Goal: Find specific fact

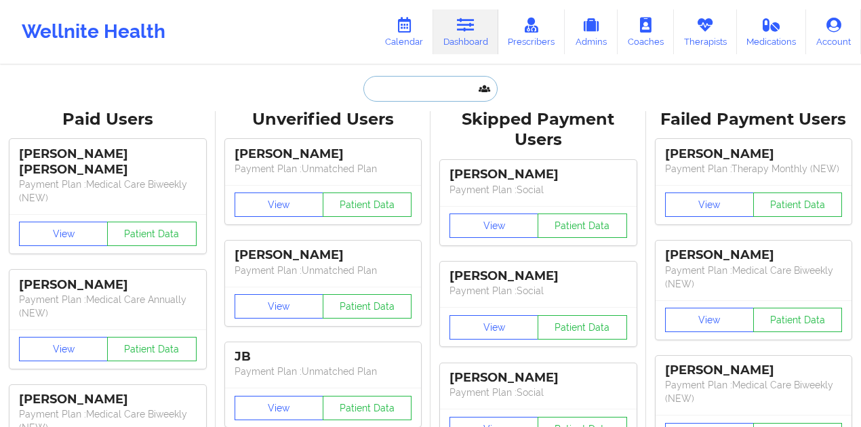
click at [407, 100] on input "text" at bounding box center [430, 89] width 134 height 26
paste input "[PERSON_NAME]"
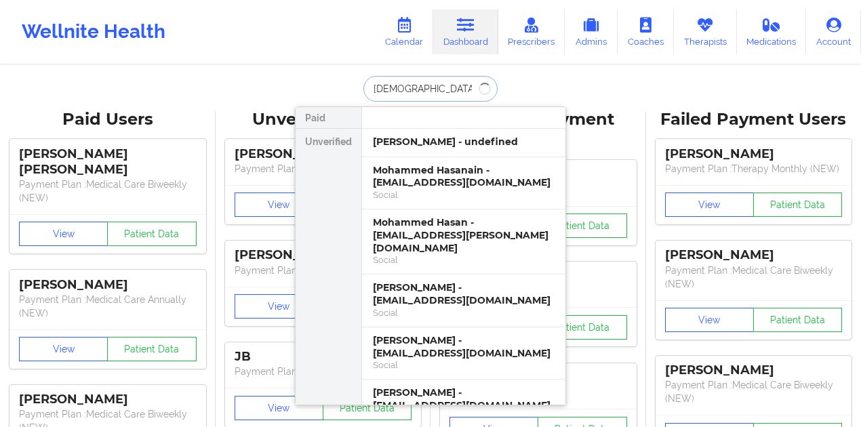
click at [433, 94] on input "[DEMOGRAPHIC_DATA][PERSON_NAME]" at bounding box center [430, 89] width 134 height 26
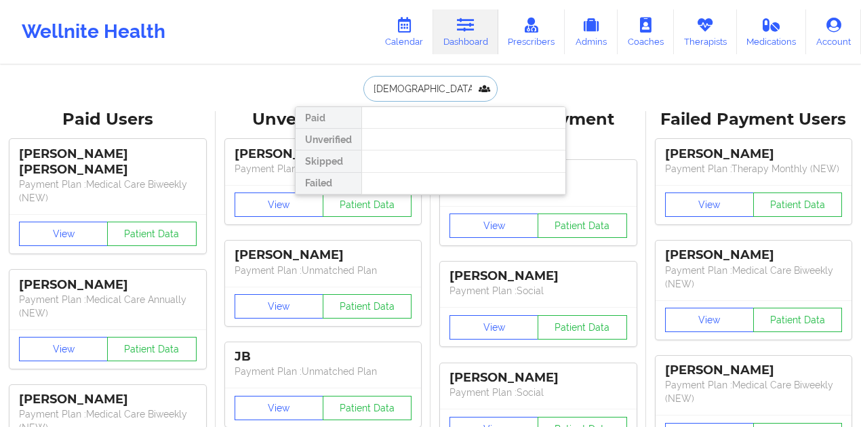
click at [433, 94] on input "[DEMOGRAPHIC_DATA][PERSON_NAME]" at bounding box center [430, 89] width 134 height 26
click at [429, 96] on input "[PERSON_NAME]" at bounding box center [430, 89] width 134 height 26
type input "[PERSON_NAME]"
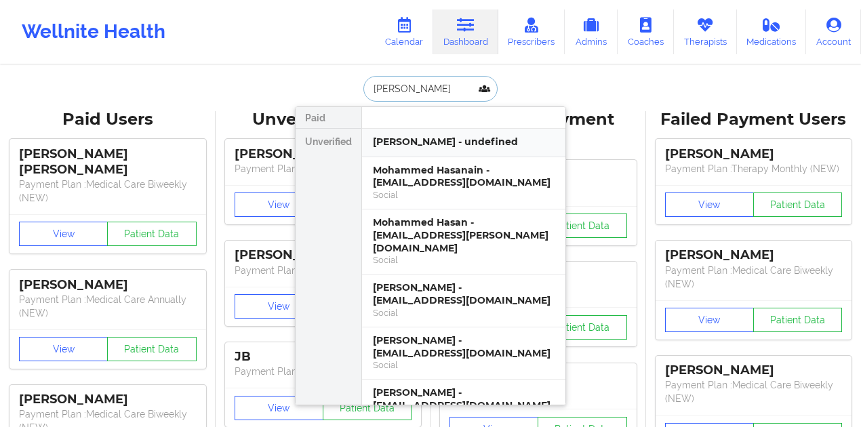
click at [446, 146] on div "[PERSON_NAME] - undefined" at bounding box center [464, 142] width 182 height 13
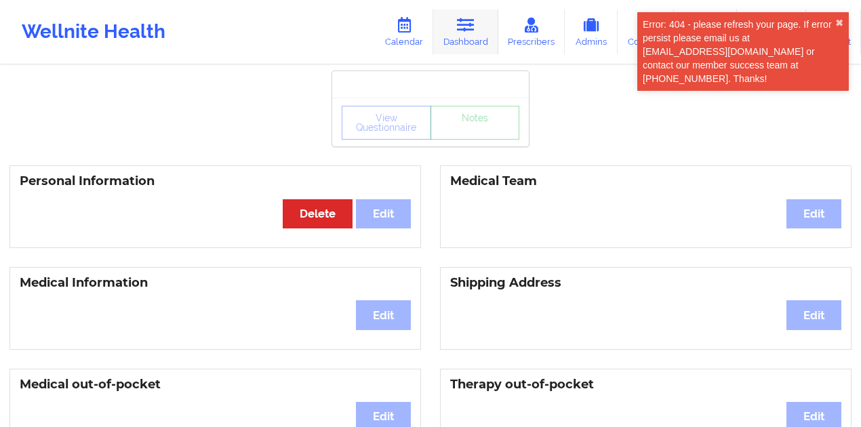
click at [456, 37] on link "Dashboard" at bounding box center [465, 31] width 65 height 45
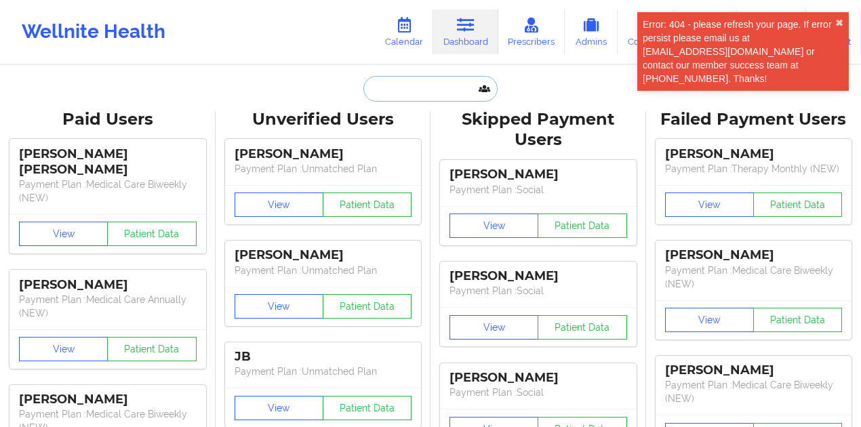
click at [400, 97] on input "text" at bounding box center [430, 89] width 134 height 26
paste input "[PERSON_NAME]"
type input "[PERSON_NAME]"
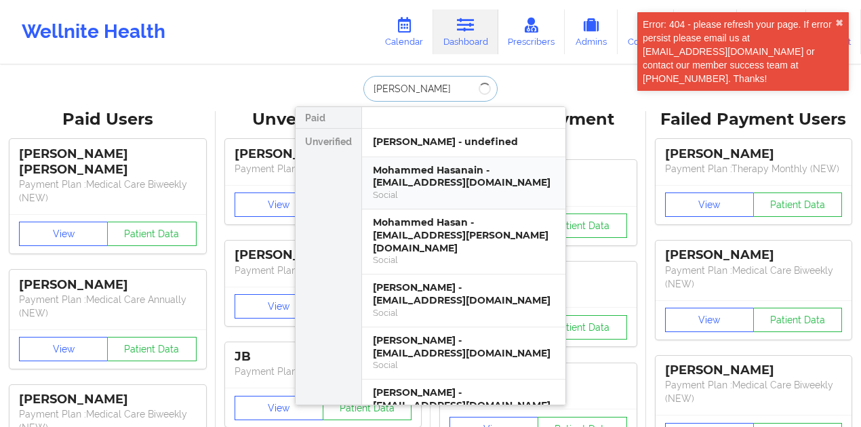
click at [420, 173] on div "Mohammed Hasanain - [EMAIL_ADDRESS][DOMAIN_NAME]" at bounding box center [464, 176] width 182 height 25
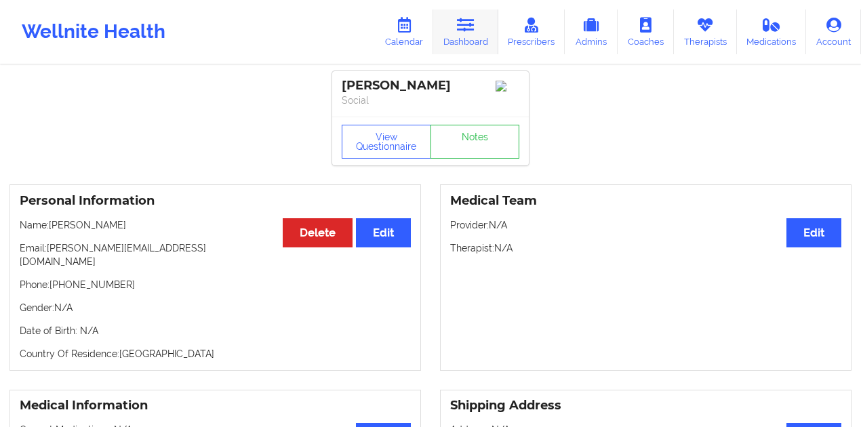
click at [467, 42] on link "Dashboard" at bounding box center [465, 31] width 65 height 45
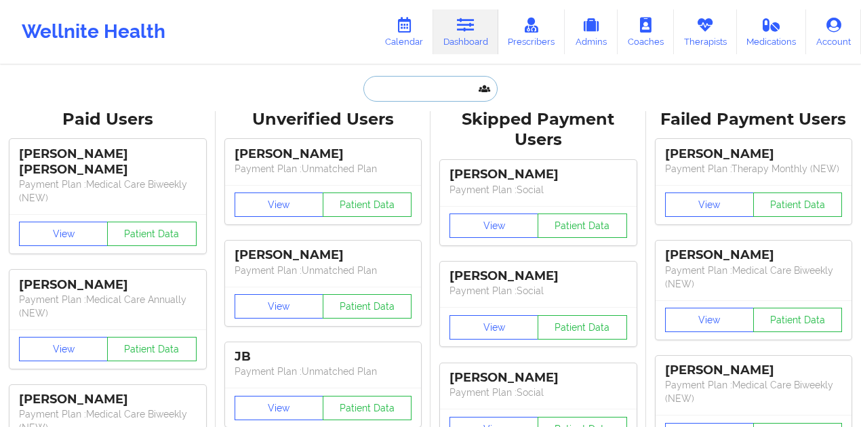
click at [430, 89] on input "text" at bounding box center [430, 89] width 134 height 26
paste input "[PERSON_NAME]"
type input "[PERSON_NAME]"
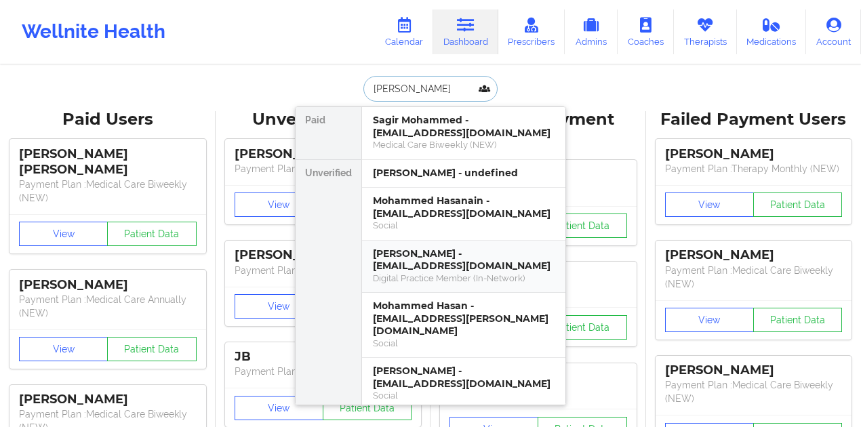
click at [452, 270] on div "[PERSON_NAME] - [EMAIL_ADDRESS][DOMAIN_NAME]" at bounding box center [464, 259] width 182 height 25
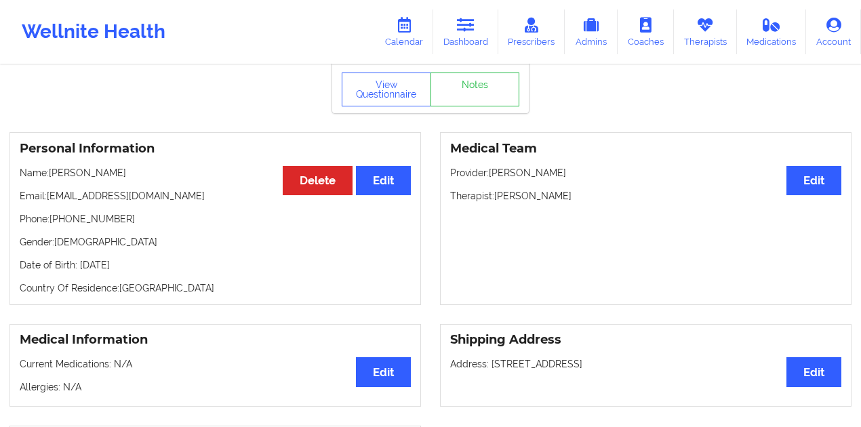
scroll to position [90, 0]
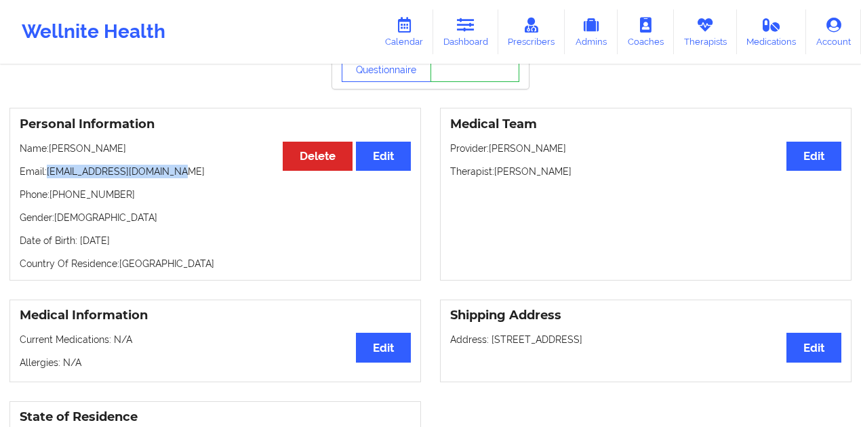
drag, startPoint x: 207, startPoint y: 171, endPoint x: 48, endPoint y: 171, distance: 159.3
click at [48, 171] on p "Email: [EMAIL_ADDRESS][DOMAIN_NAME]" at bounding box center [215, 172] width 391 height 14
copy p "[EMAIL_ADDRESS][DOMAIN_NAME]"
